Goal: Information Seeking & Learning: Learn about a topic

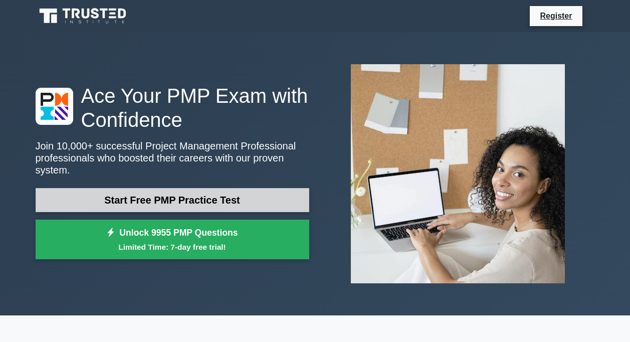
click at [214, 194] on link "Start Free PMP Practice Test" at bounding box center [173, 200] width 274 height 24
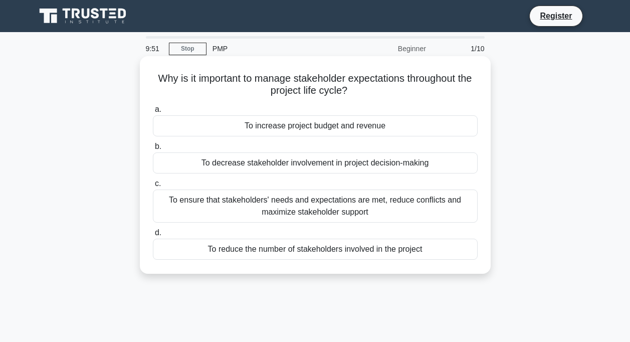
click at [206, 201] on div "To ensure that stakeholders' needs and expectations are met, reduce conflicts a…" at bounding box center [315, 205] width 325 height 33
click at [153, 187] on input "c. To ensure that stakeholders' needs and expectations are met, reduce conflict…" at bounding box center [153, 183] width 0 height 7
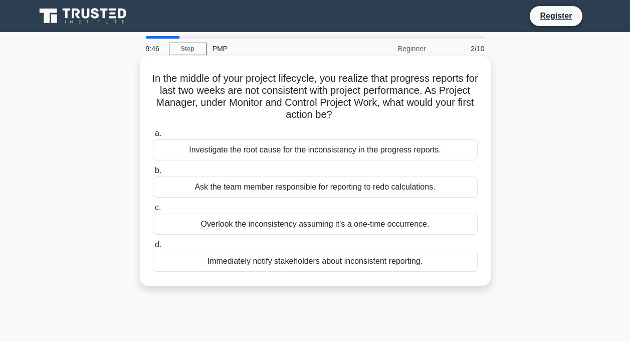
click at [255, 190] on div "Ask the team member responsible for reporting to redo calculations." at bounding box center [315, 186] width 325 height 21
click at [153, 174] on input "b. Ask the team member responsible for reporting to redo calculations." at bounding box center [153, 170] width 0 height 7
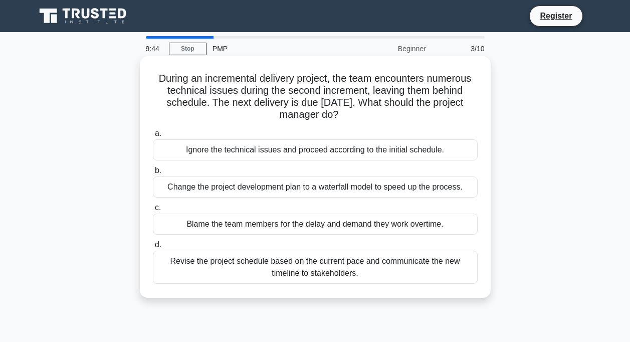
click at [272, 220] on div "Blame the team members for the delay and demand they work overtime." at bounding box center [315, 224] width 325 height 21
click at [153, 211] on input "c. Blame the team members for the delay and demand they work overtime." at bounding box center [153, 208] width 0 height 7
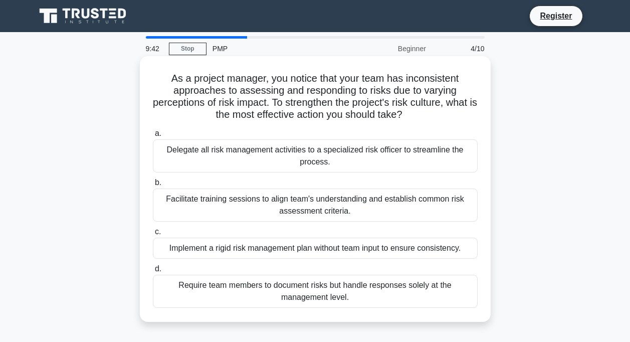
click at [291, 255] on div "Implement a rigid risk management plan without team input to ensure consistency." at bounding box center [315, 248] width 325 height 21
click at [153, 235] on input "c. Implement a rigid risk management plan without team input to ensure consiste…" at bounding box center [153, 232] width 0 height 7
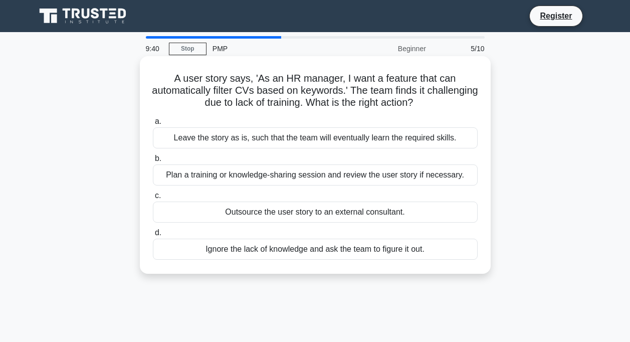
click at [268, 144] on div "Leave the story as is, such that the team will eventually learn the required sk…" at bounding box center [315, 137] width 325 height 21
click at [153, 125] on input "a. Leave the story as is, such that the team will eventually learn the required…" at bounding box center [153, 121] width 0 height 7
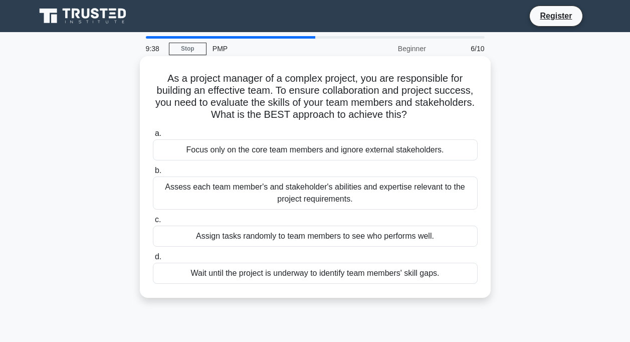
click at [261, 149] on div "Focus only on the core team members and ignore external stakeholders." at bounding box center [315, 149] width 325 height 21
click at [153, 137] on input "a. Focus only on the core team members and ignore external stakeholders." at bounding box center [153, 133] width 0 height 7
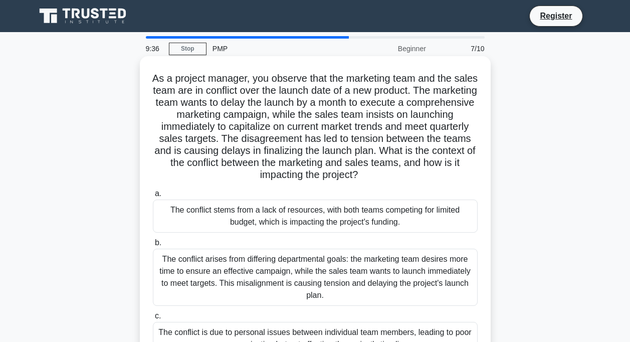
click at [254, 212] on div "The conflict stems from a lack of resources, with both teams competing for limi…" at bounding box center [315, 215] width 325 height 33
click at [153, 197] on input "a. The conflict stems from a lack of resources, with both teams competing for l…" at bounding box center [153, 193] width 0 height 7
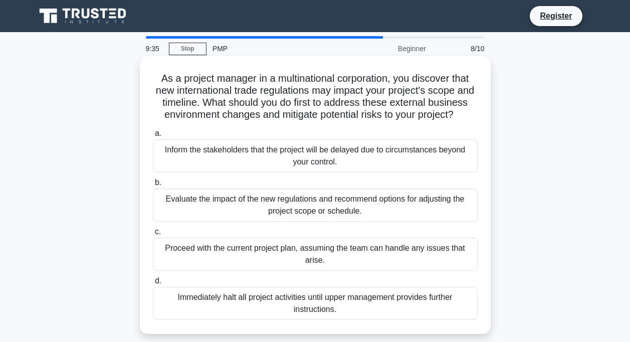
click at [253, 218] on div "Evaluate the impact of the new regulations and recommend options for adjusting …" at bounding box center [315, 204] width 325 height 33
click at [153, 186] on input "b. Evaluate the impact of the new regulations and recommend options for adjusti…" at bounding box center [153, 182] width 0 height 7
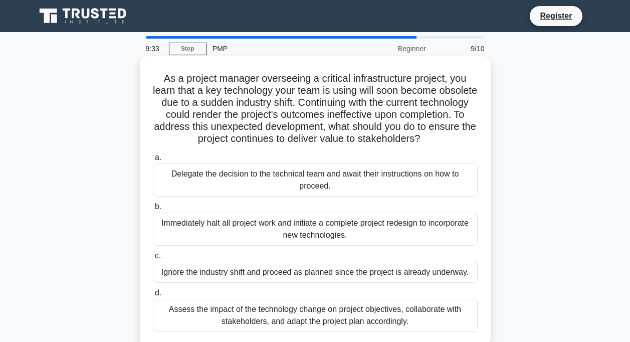
click at [268, 270] on div "Ignore the industry shift and proceed as planned since the project is already u…" at bounding box center [315, 272] width 325 height 21
click at [153, 259] on input "c. Ignore the industry shift and proceed as planned since the project is alread…" at bounding box center [153, 256] width 0 height 7
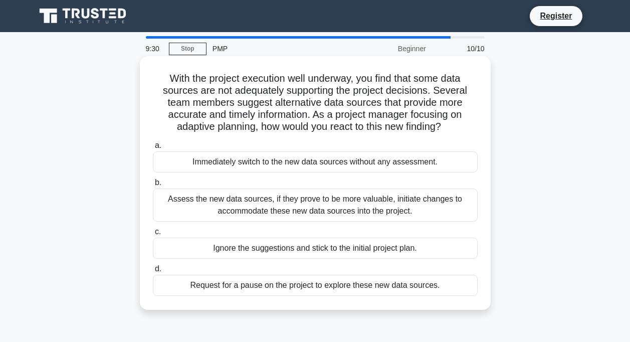
click at [282, 167] on div "Immediately switch to the new data sources without any assessment." at bounding box center [315, 161] width 325 height 21
click at [153, 149] on input "a. Immediately switch to the new data sources without any assessment." at bounding box center [153, 145] width 0 height 7
